Goal: Information Seeking & Learning: Learn about a topic

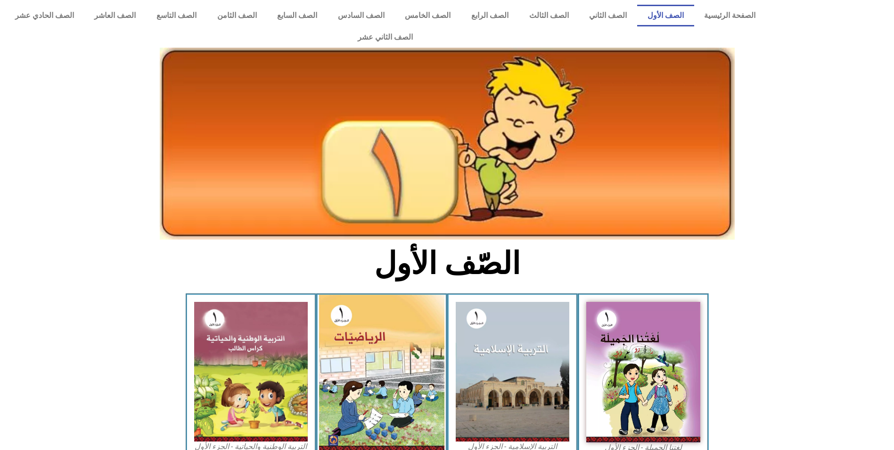
click at [400, 323] on img at bounding box center [381, 373] width 125 height 157
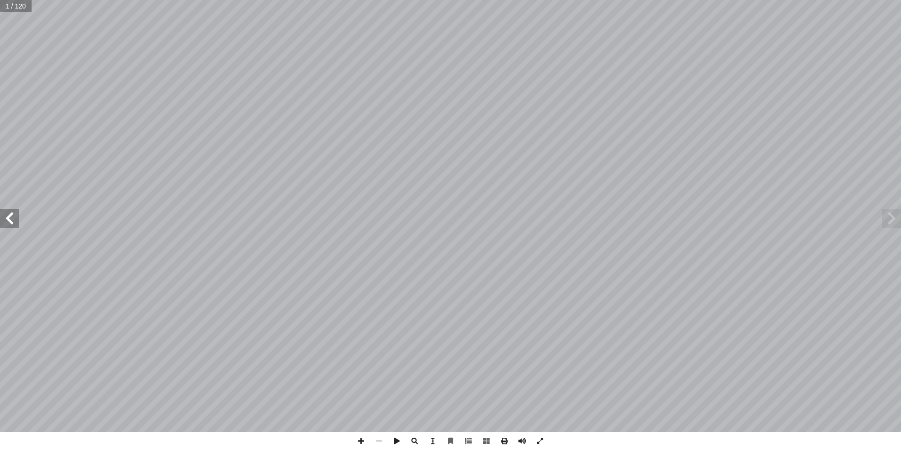
click at [469, 440] on span at bounding box center [469, 441] width 18 height 18
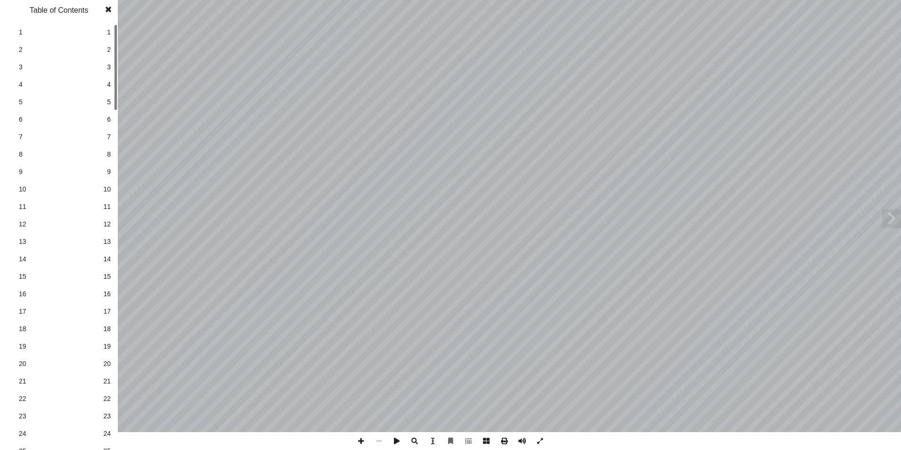
click at [106, 259] on span "14" at bounding box center [107, 259] width 8 height 10
click at [110, 296] on span "16" at bounding box center [107, 294] width 8 height 10
click at [107, 11] on span at bounding box center [108, 9] width 17 height 19
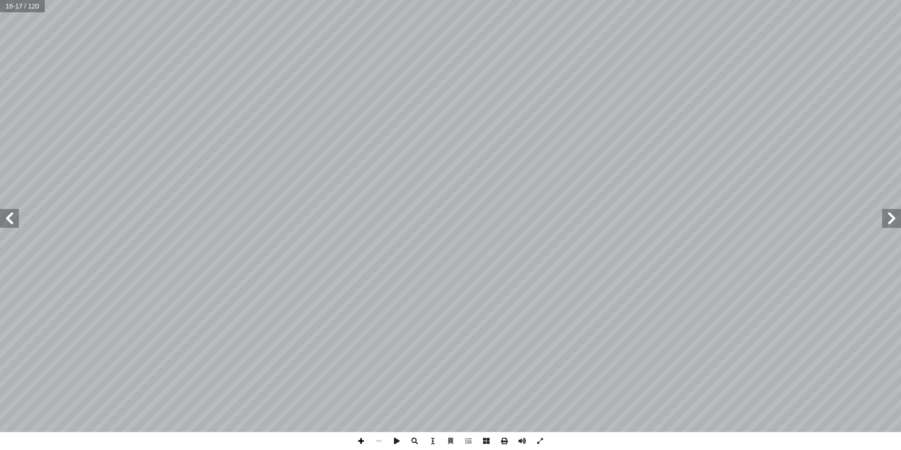
click at [360, 443] on span at bounding box center [361, 441] width 18 height 18
click at [12, 212] on span at bounding box center [9, 218] width 19 height 19
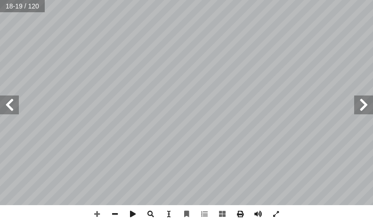
click at [322, 64] on html "الصفحة الرئيسية الصف الأول الصف الثاني الصف الثالث الصف الرابع الصف الخامس الصف…" at bounding box center [186, 32] width 373 height 64
click at [139, 0] on html "الصفحة الرئيسية الصف الأول الصف الثاني الصف الثالث الصف الرابع الصف الخامس الصف…" at bounding box center [186, 32] width 373 height 64
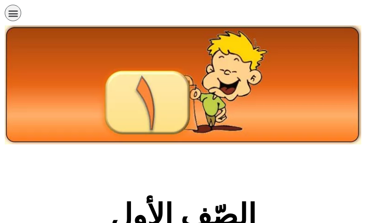
scroll to position [331, 0]
